Goal: Navigation & Orientation: Find specific page/section

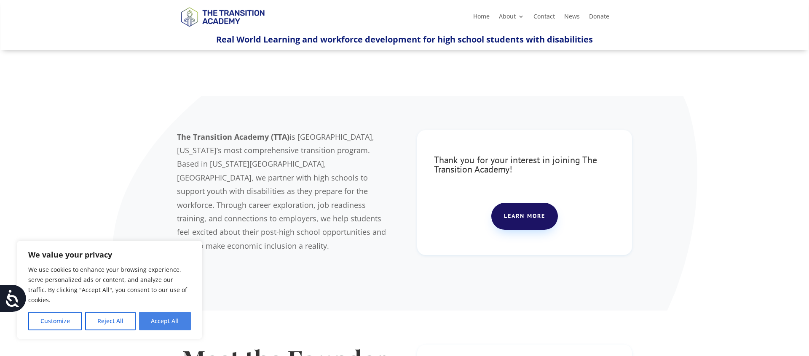
click at [163, 325] on button "Accept All" at bounding box center [165, 321] width 52 height 19
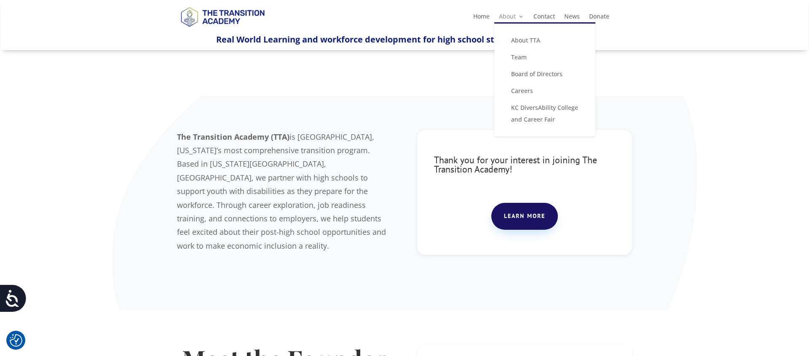
click at [506, 17] on link "About" at bounding box center [511, 17] width 25 height 9
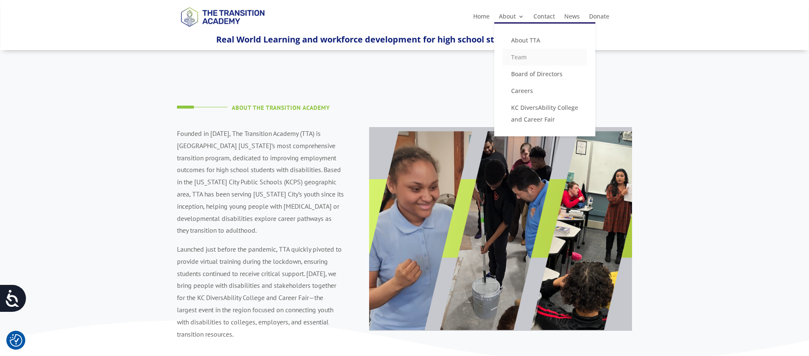
click at [523, 52] on link "Team" at bounding box center [545, 57] width 84 height 17
